Goal: Use online tool/utility: Utilize a website feature to perform a specific function

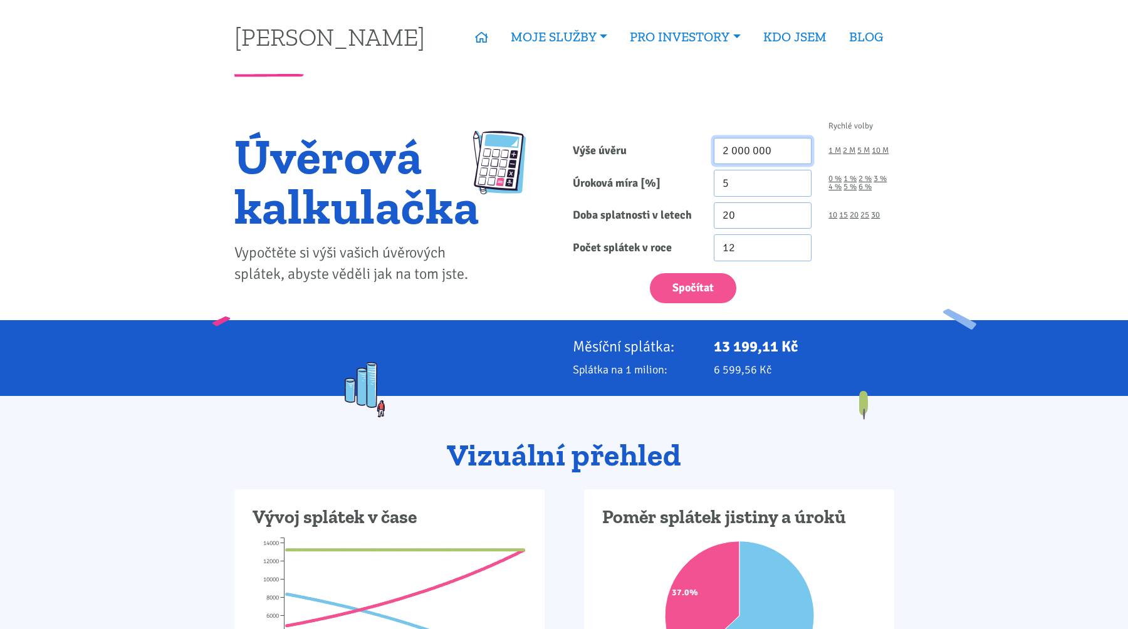
click at [769, 156] on input "2 000 000" at bounding box center [763, 151] width 98 height 27
type input "1 500 000"
click at [754, 179] on input "5" at bounding box center [763, 183] width 98 height 27
type input "5.3"
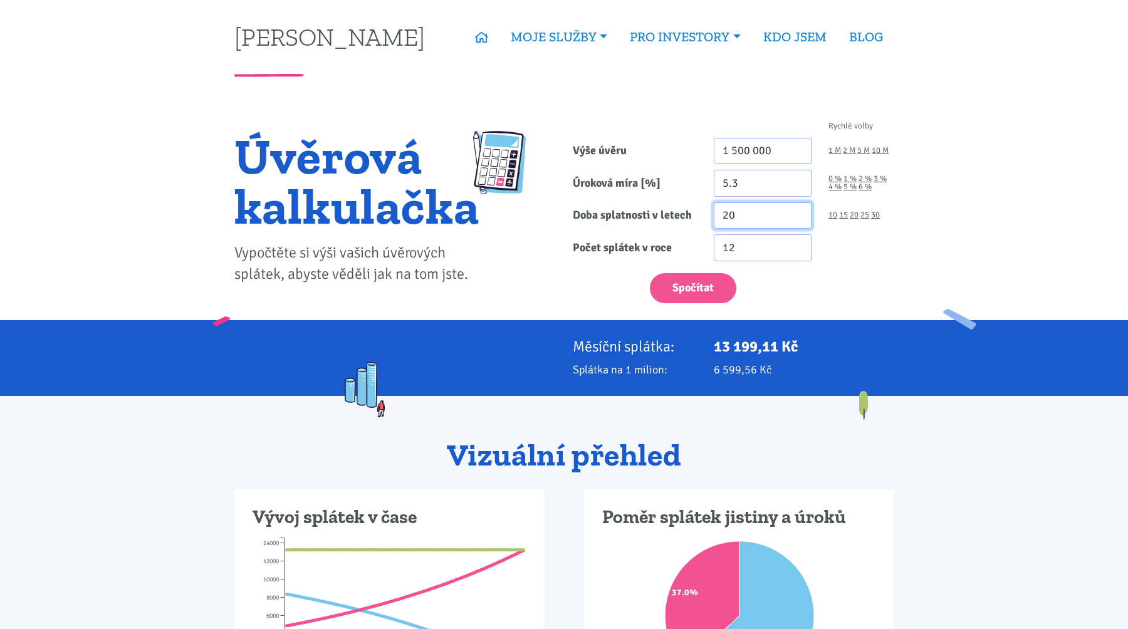
drag, startPoint x: 744, startPoint y: 214, endPoint x: 656, endPoint y: 214, distance: 87.8
click at [656, 214] on div "Doba splatnosti v letech 20 10 15 20 25 30" at bounding box center [733, 216] width 339 height 27
type input "8"
click at [596, 300] on div "Spočítat" at bounding box center [733, 285] width 339 height 37
click at [685, 278] on button "Spočítat" at bounding box center [693, 288] width 87 height 31
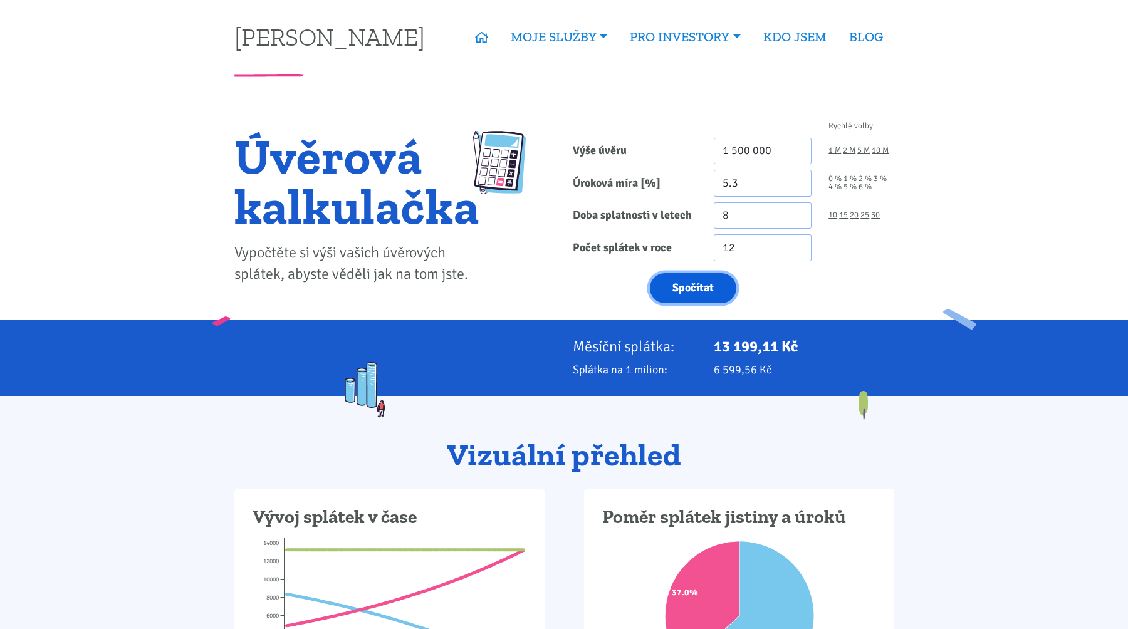
type input "1500000"
click at [688, 290] on button "Spočítat" at bounding box center [693, 288] width 87 height 31
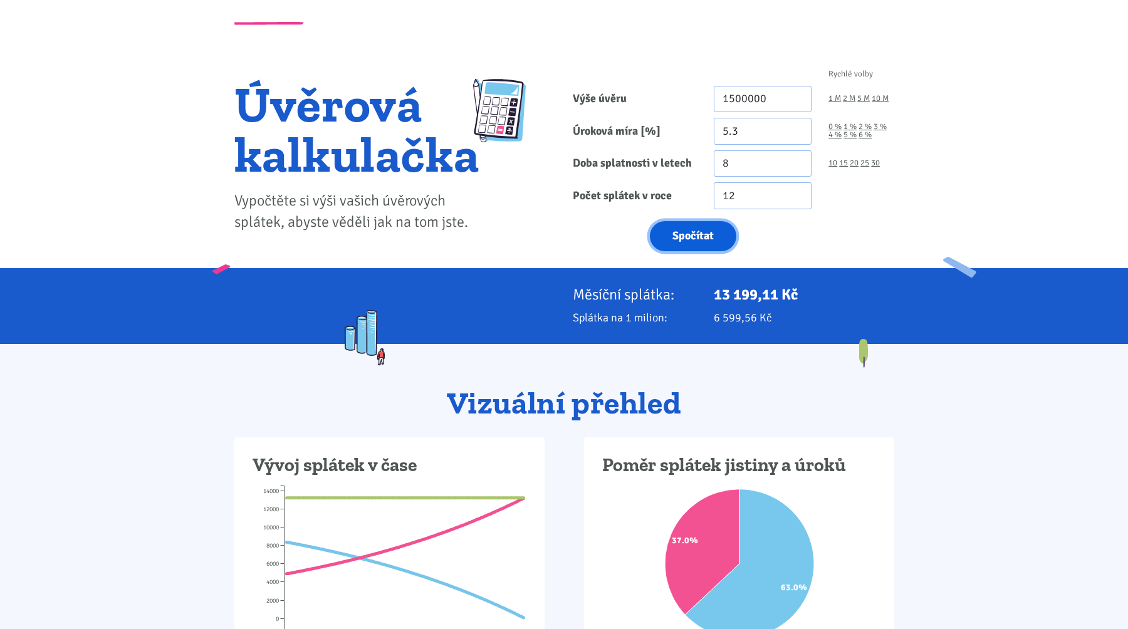
scroll to position [38, 0]
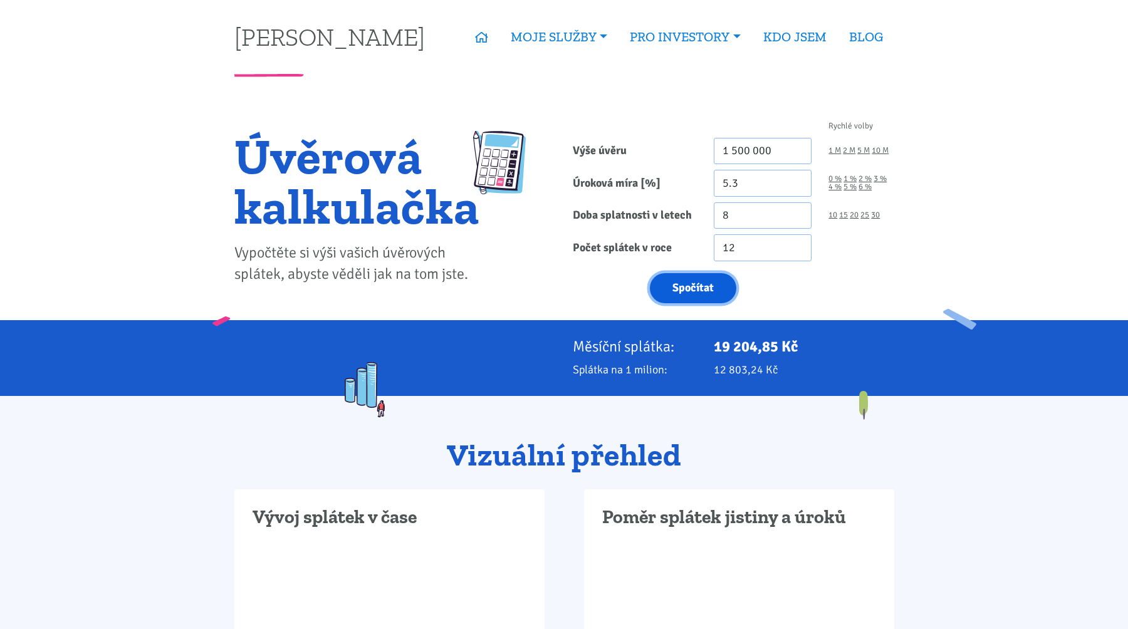
click at [718, 282] on button "Spočítat" at bounding box center [693, 288] width 87 height 31
type input "1500000"
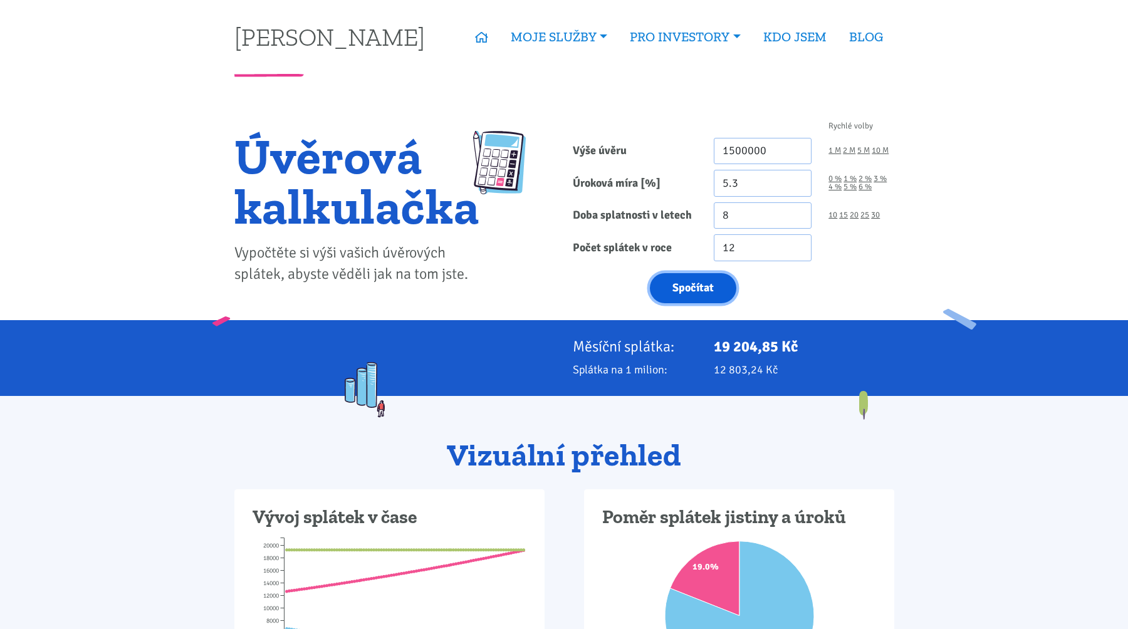
scroll to position [26, 0]
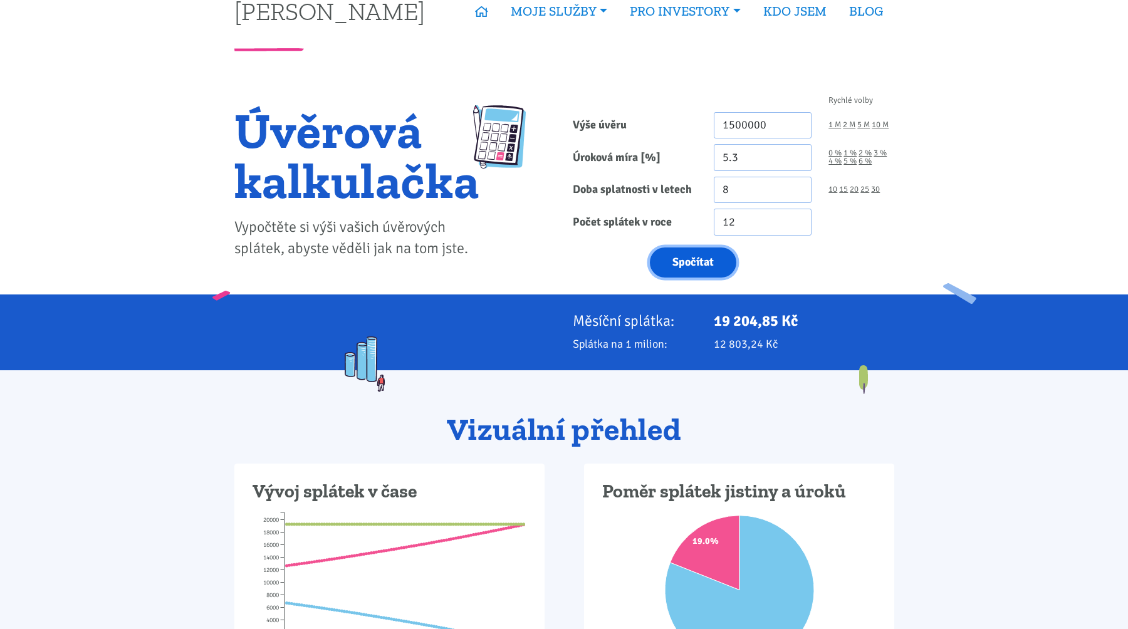
click at [709, 260] on button "Spočítat" at bounding box center [693, 263] width 87 height 31
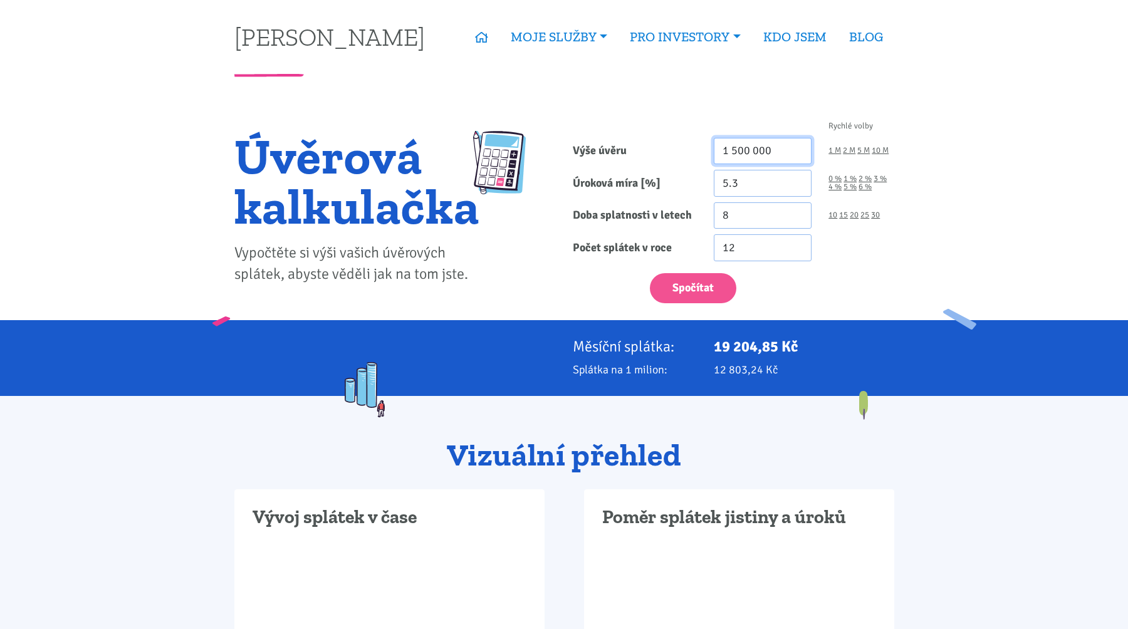
drag, startPoint x: 726, startPoint y: 151, endPoint x: 692, endPoint y: 151, distance: 34.5
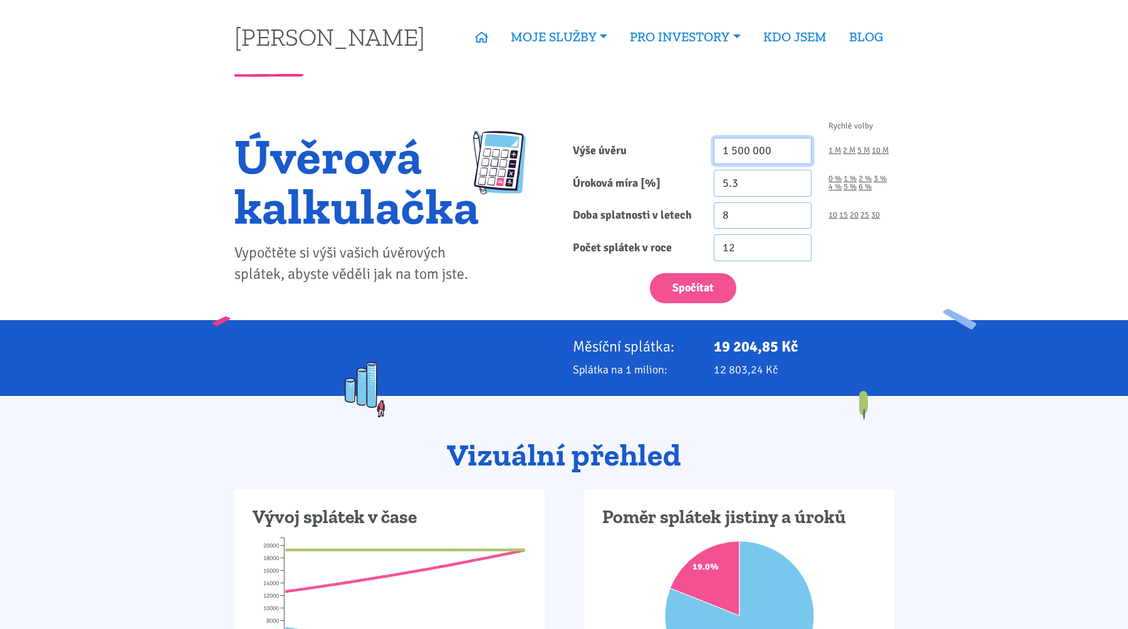
click at [695, 151] on div "Výše úvěru 1 500 000 1 M 2 M 5 M 10 M" at bounding box center [733, 151] width 339 height 27
type input "3 500 000"
drag, startPoint x: 737, startPoint y: 212, endPoint x: 682, endPoint y: 212, distance: 55.2
click at [682, 212] on div "Doba splatnosti v letech 8 10 15 20 25 30" at bounding box center [733, 216] width 339 height 27
type input "20"
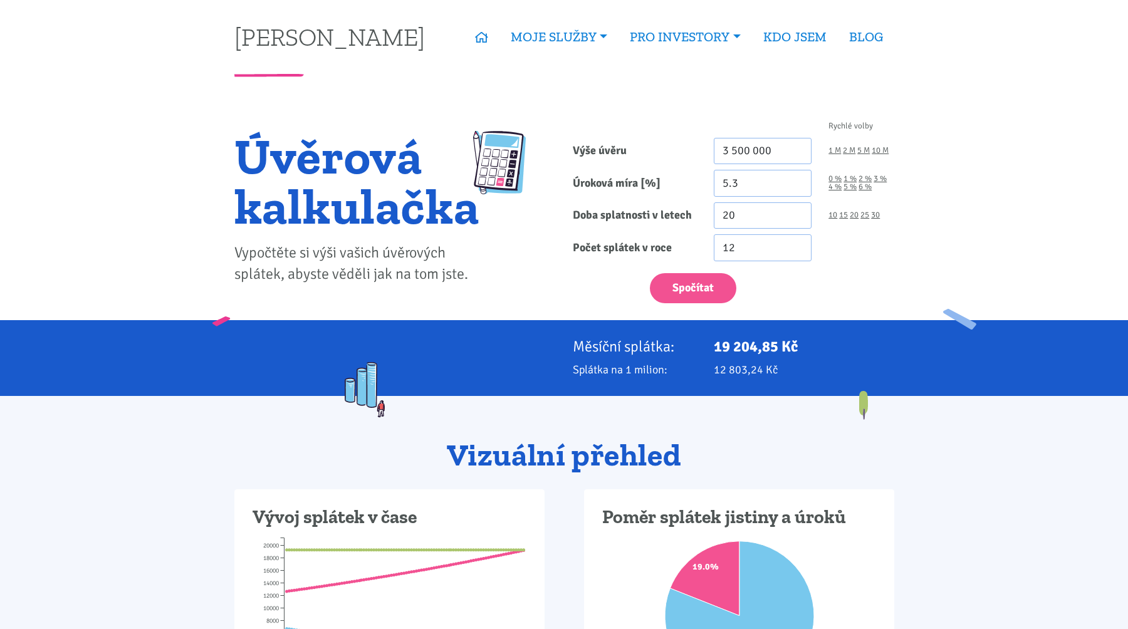
click at [633, 263] on form "Rychlé volby Výše úvěru 3 500 000 1 M 2 M 5 M 10 M Úroková míra [%] 5.3 0 % 1 %" at bounding box center [734, 212] width 322 height 181
click at [705, 276] on button "Spočítat" at bounding box center [693, 288] width 87 height 31
type input "3500000"
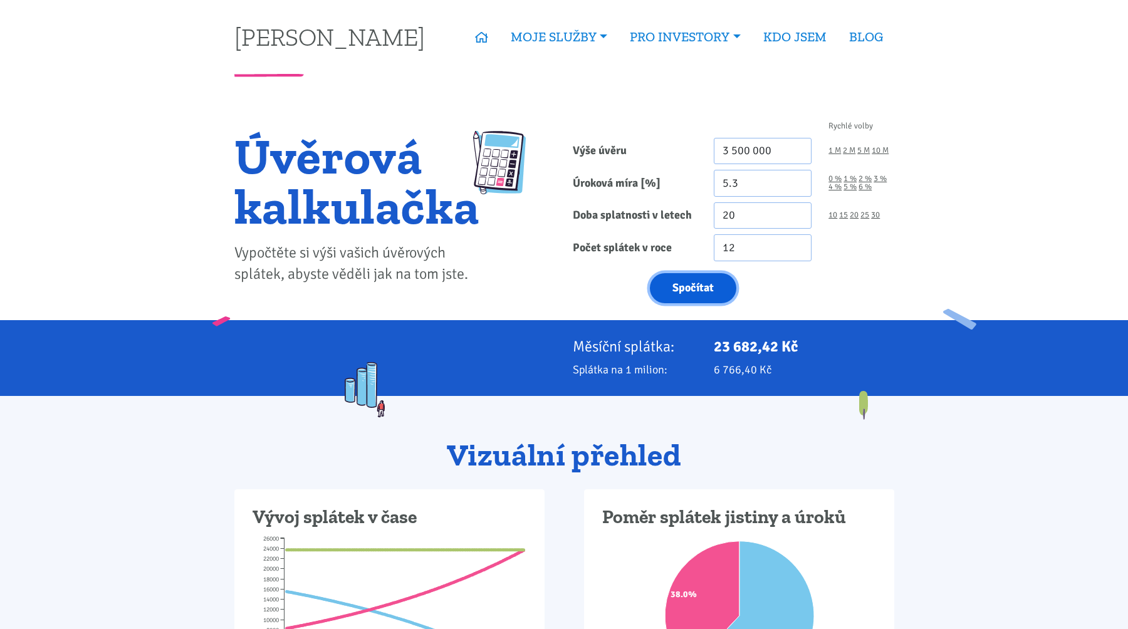
click at [696, 276] on button "Spočítat" at bounding box center [693, 288] width 87 height 31
type input "3500000"
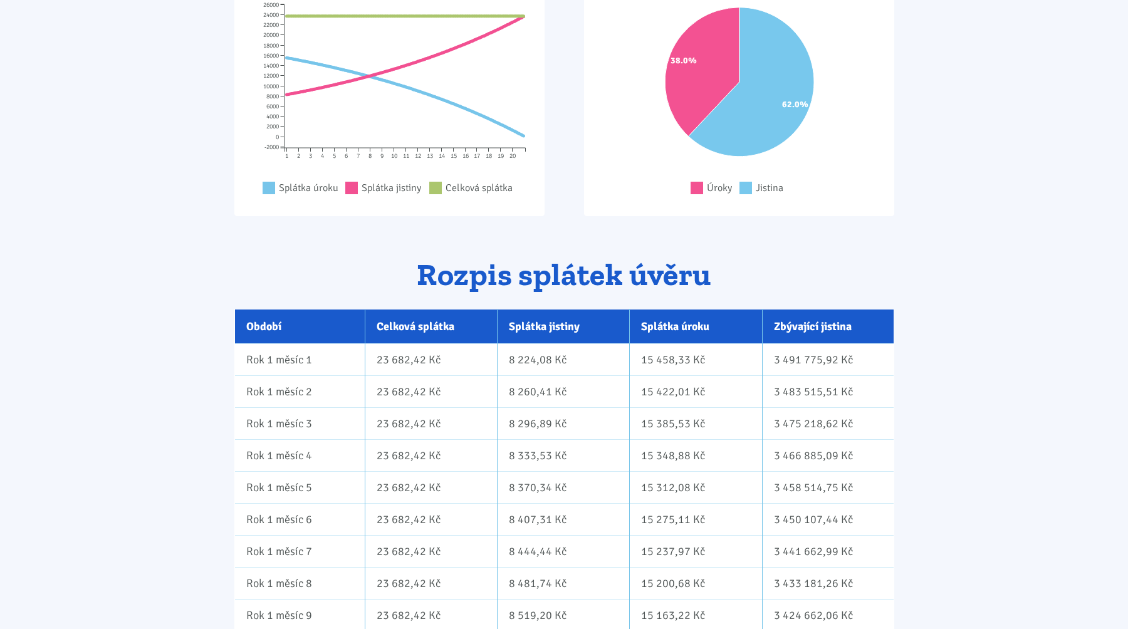
scroll to position [567, 0]
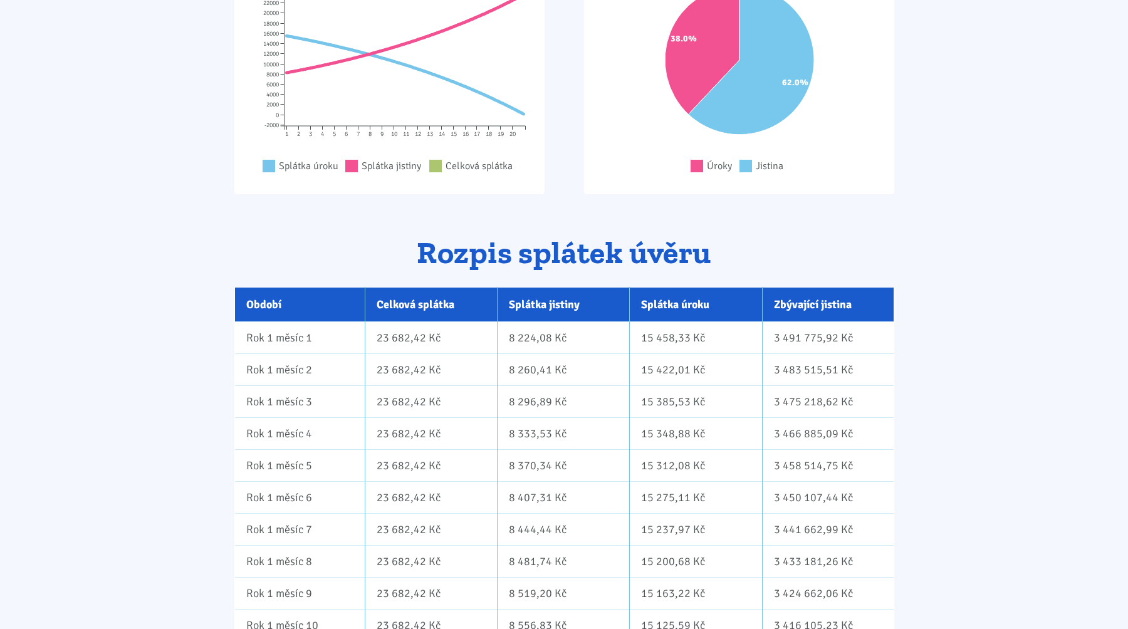
scroll to position [622, 0]
